Goal: Information Seeking & Learning: Find specific fact

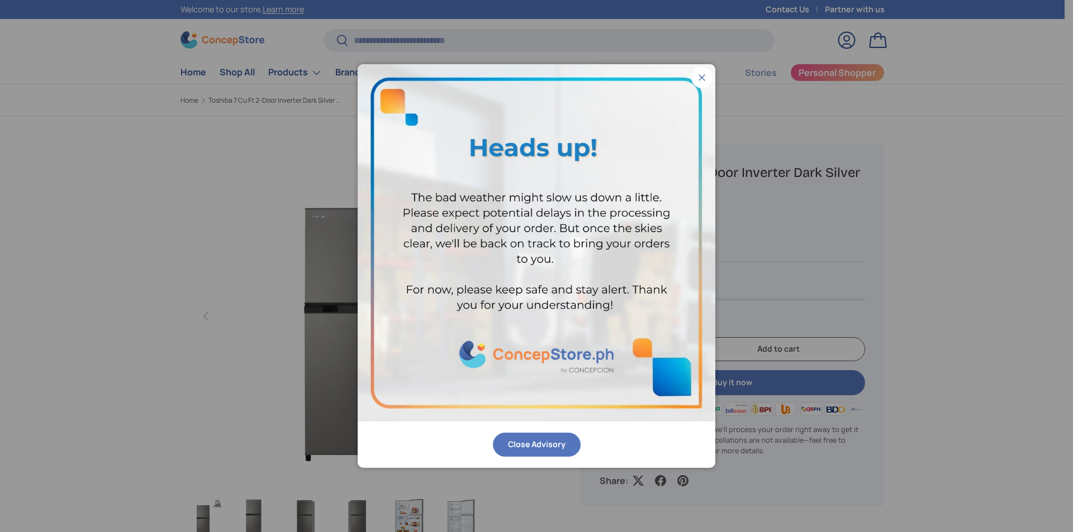
click at [692, 79] on button "Close" at bounding box center [701, 77] width 21 height 21
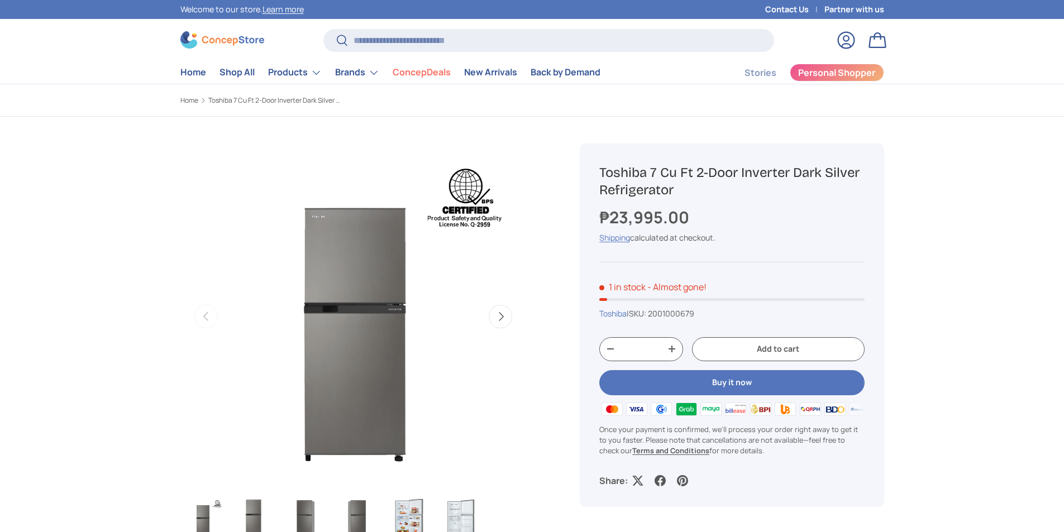
click at [693, 81] on pop-up "Close Close Advisory" at bounding box center [532, 266] width 1064 height 532
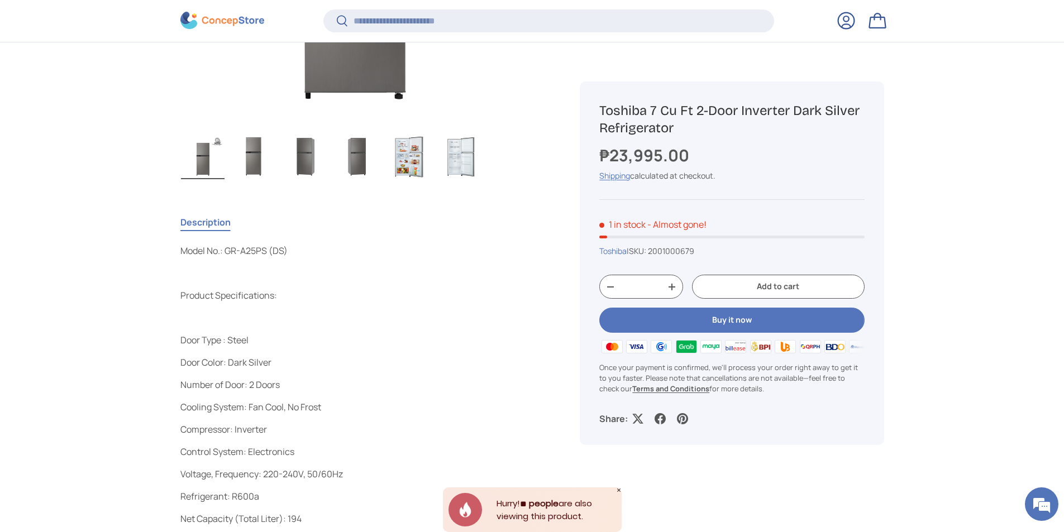
scroll to position [389, 0]
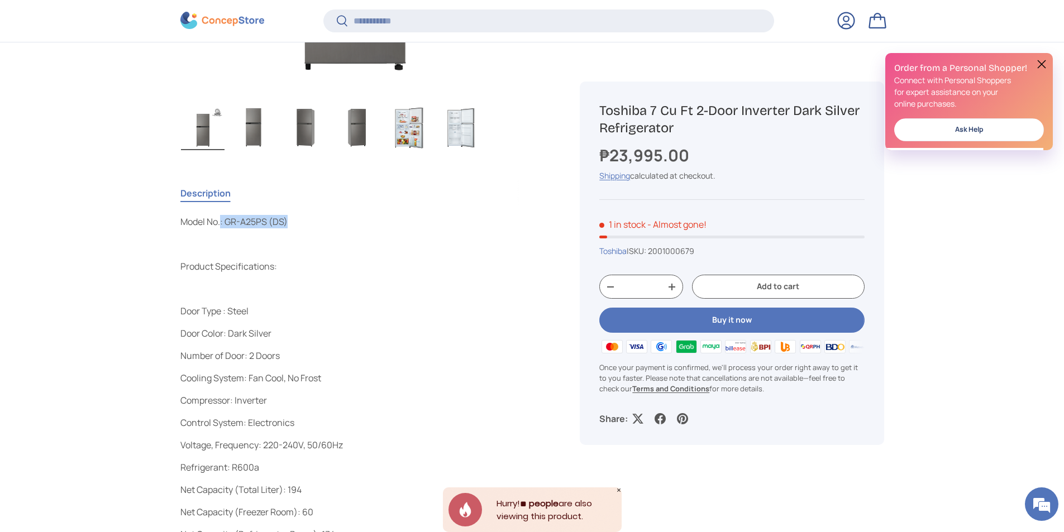
drag, startPoint x: 221, startPoint y: 215, endPoint x: 292, endPoint y: 226, distance: 71.8
click at [302, 284] on p at bounding box center [353, 288] width 346 height 13
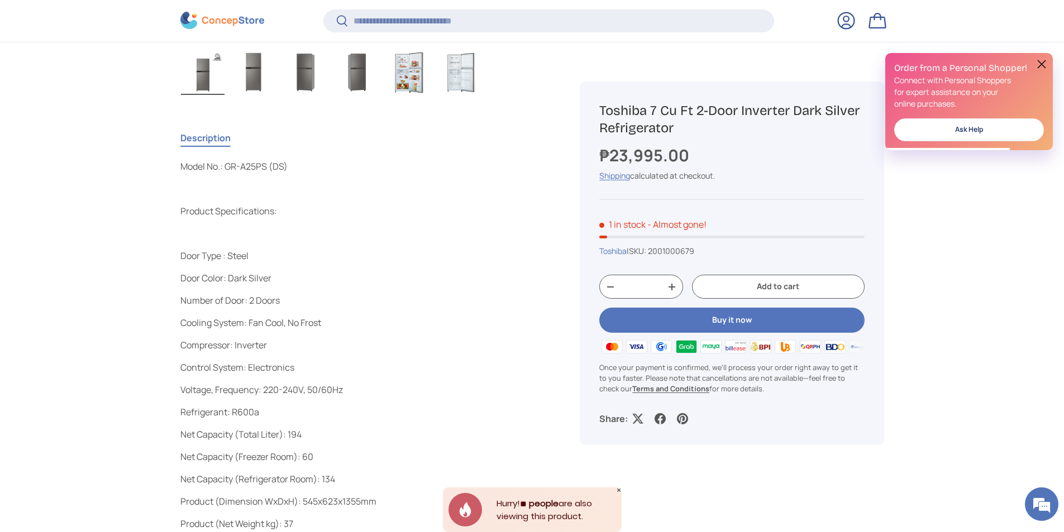
scroll to position [445, 0]
click at [306, 213] on p "Product Specifications:" at bounding box center [353, 210] width 346 height 13
drag, startPoint x: 229, startPoint y: 163, endPoint x: 296, endPoint y: 170, distance: 66.9
click at [296, 170] on p "Model No.: GR-A25PS (DS)" at bounding box center [353, 165] width 346 height 13
copy p "GR-A25PS (DS)"
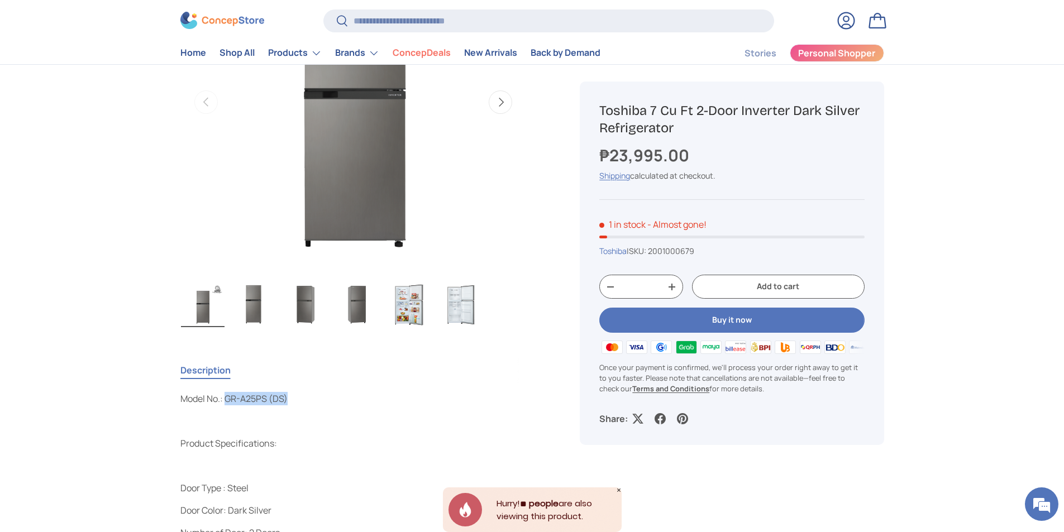
scroll to position [0, 0]
